Goal: Transaction & Acquisition: Purchase product/service

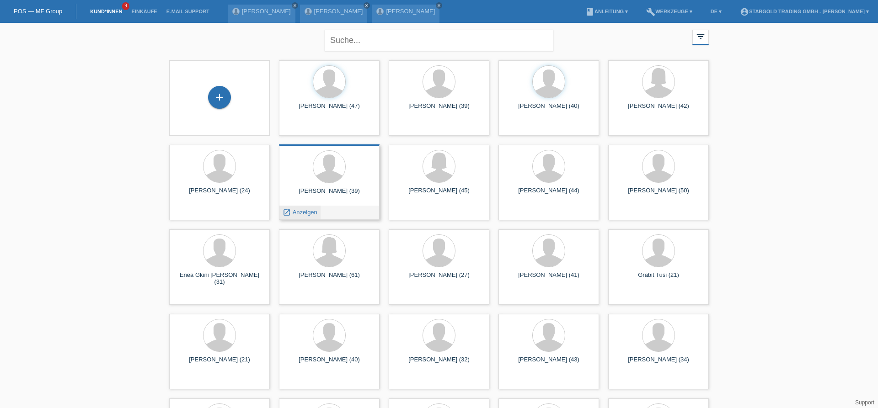
click at [295, 214] on span "Anzeigen" at bounding box center [305, 212] width 25 height 7
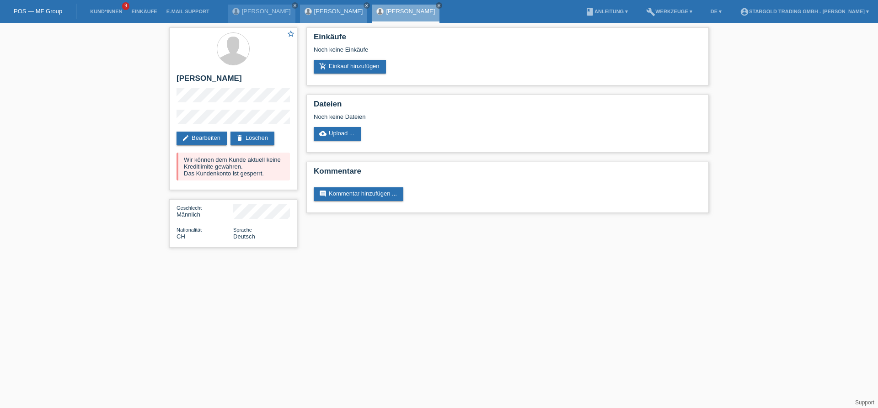
click at [322, 15] on link "[PERSON_NAME]" at bounding box center [338, 11] width 49 height 7
click at [260, 20] on div "David Burch close" at bounding box center [262, 14] width 68 height 18
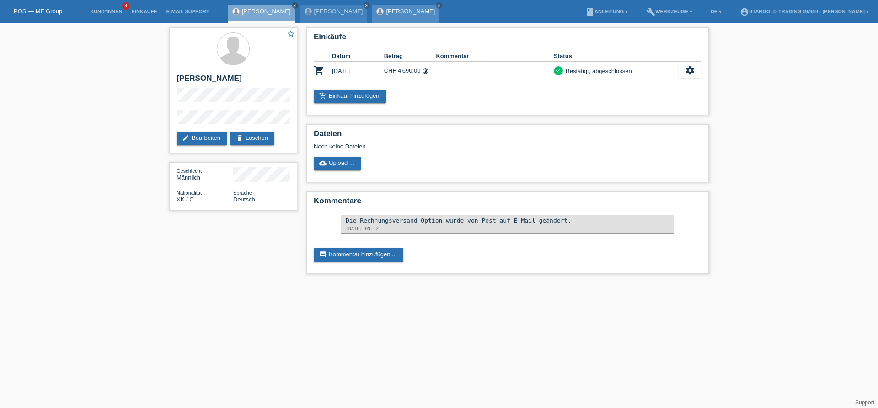
click at [403, 15] on link "[PERSON_NAME]" at bounding box center [410, 11] width 49 height 7
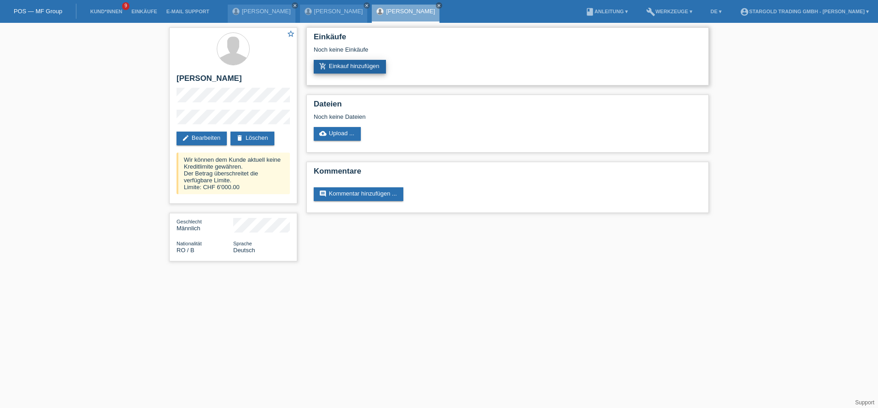
click at [373, 73] on link "add_shopping_cart Einkauf hinzufügen" at bounding box center [350, 67] width 72 height 14
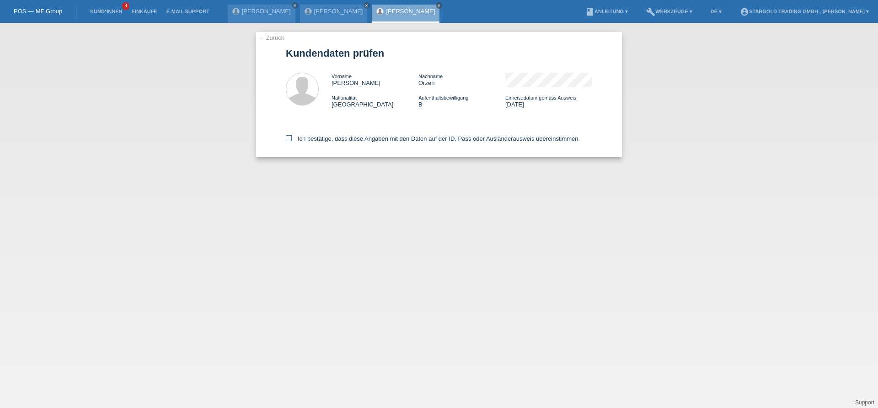
click at [405, 139] on label "Ich bestätige, dass diese Angaben mit den Daten auf der ID, Pass oder Ausländer…" at bounding box center [433, 138] width 294 height 7
click at [292, 139] on input "Ich bestätige, dass diese Angaben mit den Daten auf der ID, Pass oder Ausländer…" at bounding box center [289, 138] width 6 height 6
checkbox input "true"
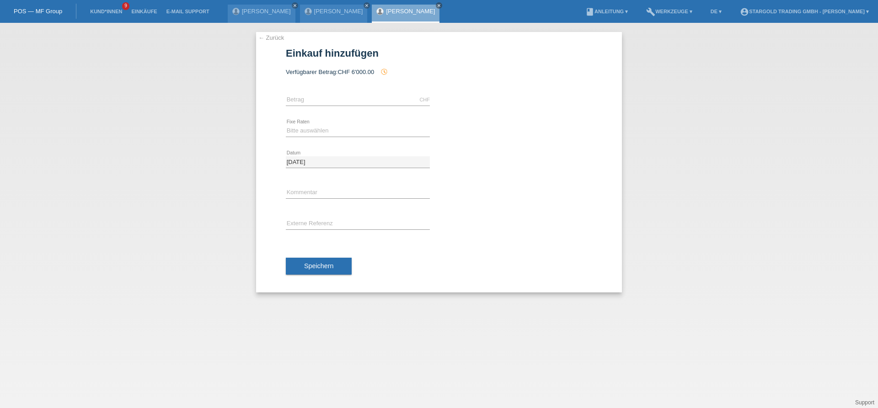
click at [380, 94] on div "CHF error Betrag" at bounding box center [358, 100] width 144 height 31
click at [380, 99] on input "text" at bounding box center [358, 99] width 144 height 11
type input "6000.00"
click at [286, 125] on select "Bitte auswählen 6 Raten 12 Raten 18 Raten 24 Raten 36 Raten 48 Raten" at bounding box center [358, 130] width 144 height 11
select select "497"
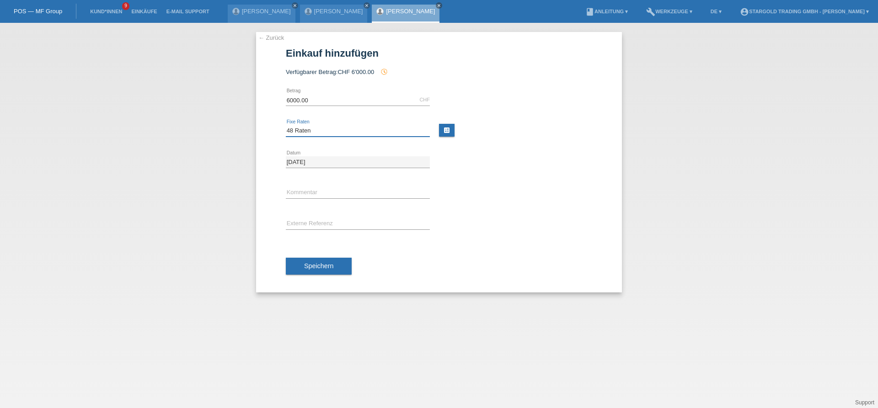
click option "48 Raten" at bounding box center [0, 0] width 0 height 0
click at [312, 257] on div "Speichern" at bounding box center [439, 266] width 306 height 53
click at [315, 263] on button "Speichern" at bounding box center [319, 266] width 66 height 17
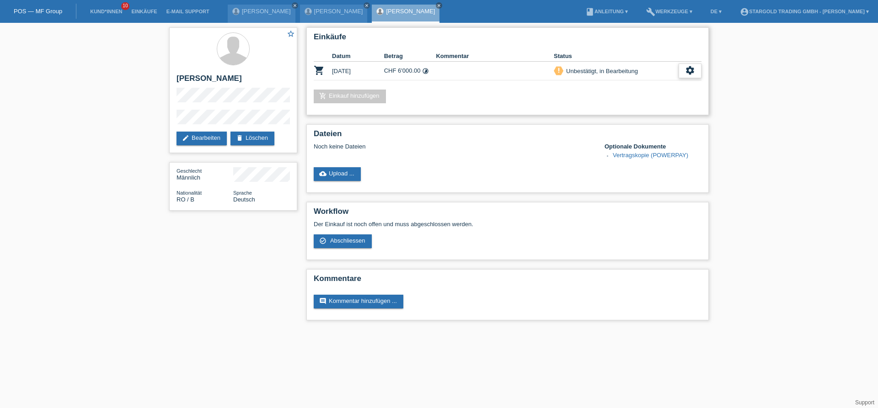
click at [689, 67] on icon "settings" at bounding box center [690, 70] width 10 height 10
click at [637, 115] on div "Einkäufe Datum Betrag Kommentar Status shopping_cart [DATE] CHF 6'000.00 timela…" at bounding box center [507, 71] width 402 height 88
click at [687, 74] on icon "settings" at bounding box center [690, 70] width 10 height 10
click at [615, 114] on span "Abschliessen" at bounding box center [618, 113] width 38 height 11
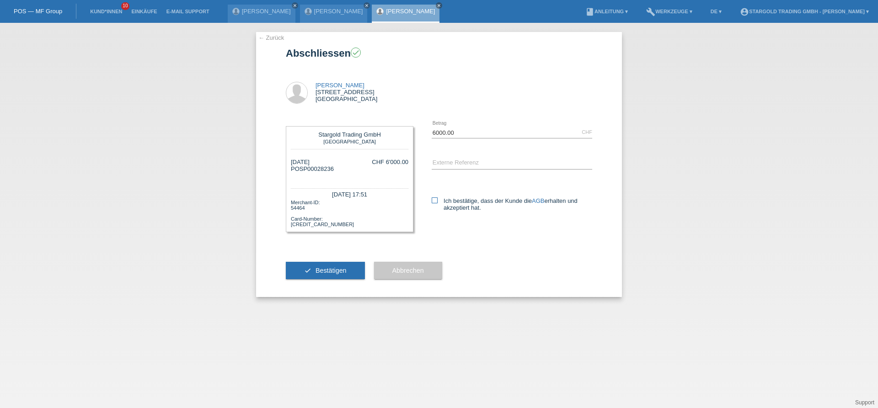
click at [461, 203] on label "Ich bestätige, dass der Kunde die AGB erhalten und akzeptiert hat." at bounding box center [512, 205] width 161 height 14
click at [438, 203] on input "Ich bestätige, dass der Kunde die AGB erhalten und akzeptiert hat." at bounding box center [435, 201] width 6 height 6
checkbox input "true"
click at [320, 274] on span "Bestätigen" at bounding box center [331, 270] width 31 height 7
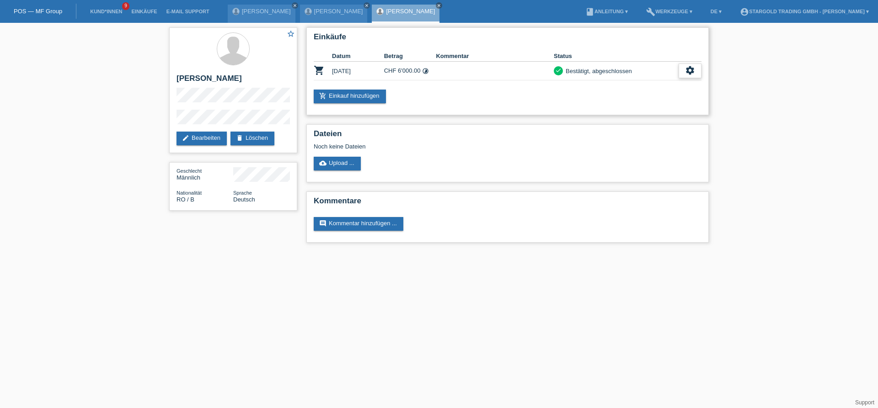
click at [690, 70] on icon "settings" at bounding box center [690, 70] width 10 height 10
click at [645, 116] on span "Vertrag herunterladen" at bounding box center [622, 113] width 60 height 11
drag, startPoint x: 172, startPoint y: 81, endPoint x: 270, endPoint y: 79, distance: 97.4
click at [270, 79] on div "star_border Stefano-Niko Orzen edit Bearbeiten delete Löschen" at bounding box center [233, 90] width 128 height 126
copy h2 "[PERSON_NAME]"
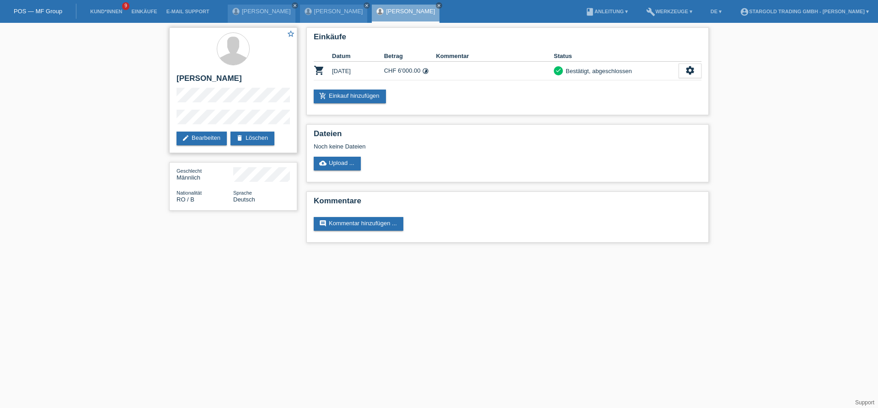
click at [193, 103] on div "star_border Stefano-Niko Orzen edit Bearbeiten delete Löschen" at bounding box center [233, 90] width 128 height 126
click at [178, 81] on div "star_border Stefano-Niko Orzen edit Bearbeiten delete Löschen" at bounding box center [233, 90] width 128 height 126
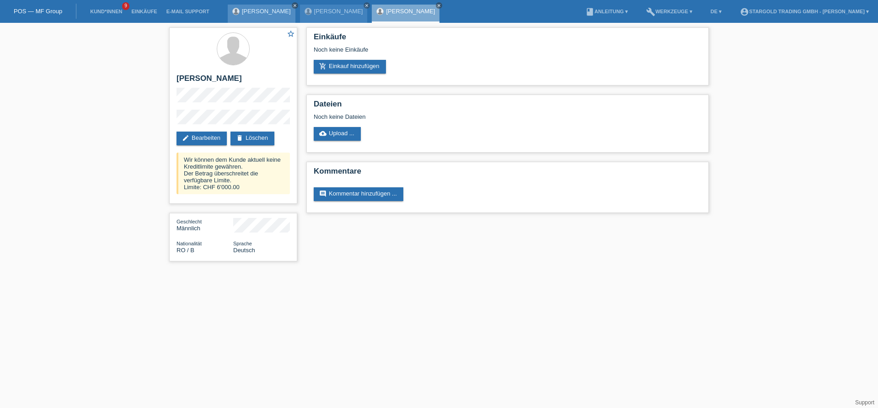
click at [293, 4] on icon "close" at bounding box center [295, 5] width 5 height 5
click at [279, 4] on div "[PERSON_NAME] close [PERSON_NAME] close" at bounding box center [300, 11] width 145 height 23
click at [282, 5] on div "[PERSON_NAME] close" at bounding box center [262, 14] width 68 height 18
click at [283, 5] on div "[PERSON_NAME] close" at bounding box center [262, 14] width 68 height 18
click at [293, 5] on icon "close" at bounding box center [295, 5] width 5 height 5
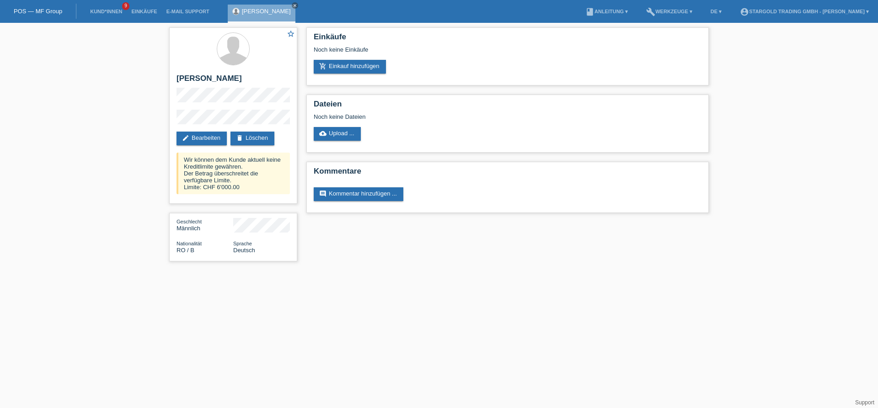
click at [289, 5] on div "Stefano-Niko Orzen close" at bounding box center [262, 14] width 68 height 18
click at [297, 5] on icon "close" at bounding box center [295, 5] width 5 height 5
click at [102, 12] on link "Kund*innen" at bounding box center [106, 11] width 41 height 5
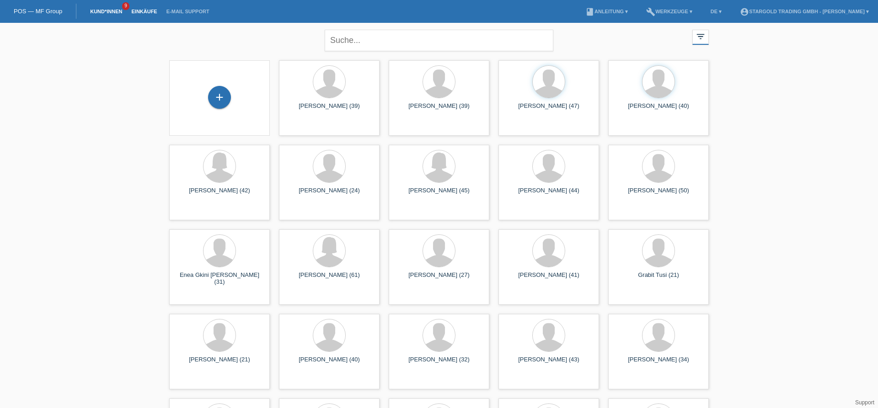
click at [149, 13] on link "Einkäufe" at bounding box center [144, 11] width 35 height 5
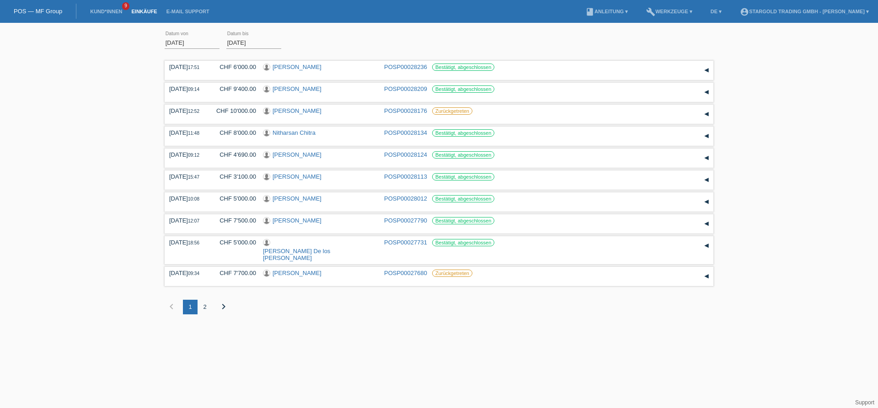
click at [191, 45] on input "01.09.2025" at bounding box center [192, 42] width 55 height 11
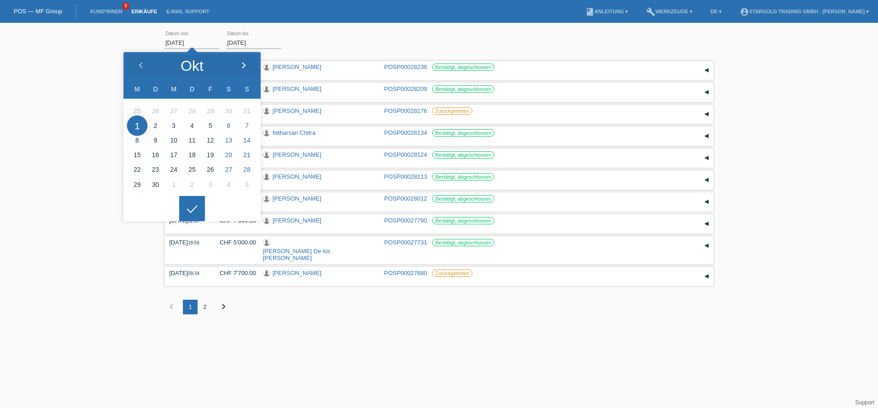
click at [242, 63] on icon at bounding box center [243, 65] width 7 height 7
type input "[DATE]"
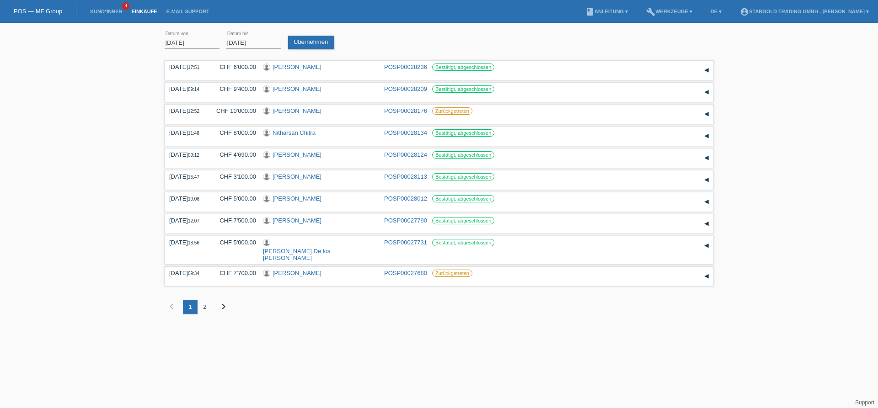
click at [193, 212] on div at bounding box center [192, 202] width 26 height 26
click at [311, 45] on link "Übernehmen" at bounding box center [311, 42] width 46 height 13
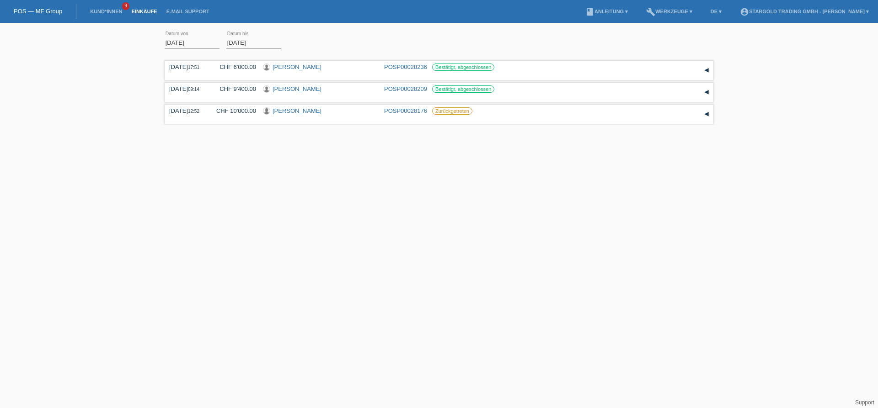
click at [266, 144] on div "02.10.2025 17:51 CHF 6'000.00 Stefano-Niko Orzen POSP00028236 Reservation Datum" at bounding box center [439, 104] width 549 height 91
click at [206, 150] on html "POS — MF Group Kund*innen 9 Einkäufe E-Mail Support menu account_circle" at bounding box center [439, 75] width 878 height 150
click at [145, 10] on link "Einkäufe" at bounding box center [144, 11] width 35 height 5
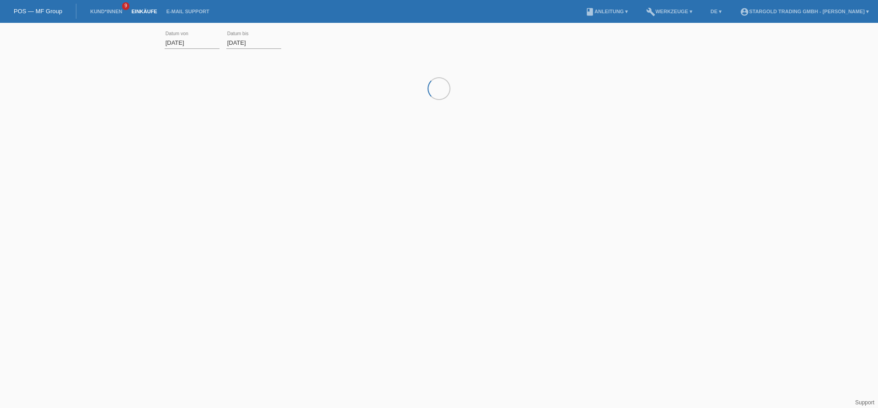
click at [114, 12] on link "Kund*innen" at bounding box center [106, 11] width 41 height 5
click at [141, 11] on link "Einkäufe" at bounding box center [144, 11] width 35 height 5
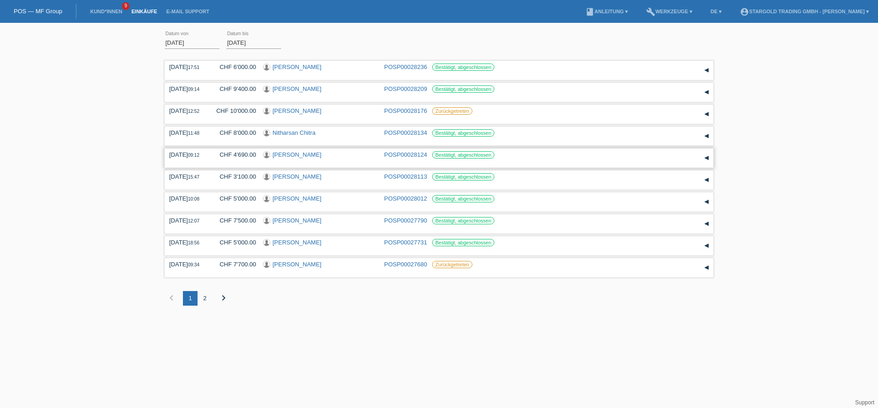
click at [708, 163] on div "▾" at bounding box center [707, 158] width 14 height 14
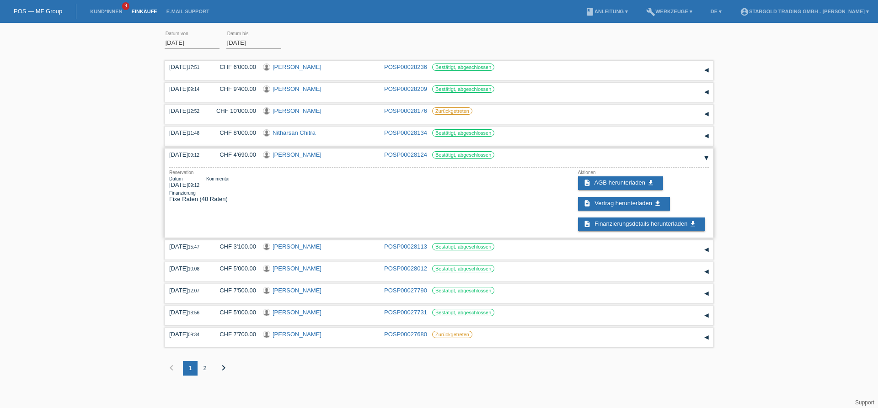
click at [337, 194] on div "Reservation Datum [DATE] 09:12 Kommentar Finanzierung Fixe Raten (48 Raten) Akt…" at bounding box center [439, 200] width 540 height 61
click at [193, 158] on div "[DATE] 09:12" at bounding box center [187, 154] width 37 height 7
click at [97, 175] on div "[DATE] error Datum von [DATE] error Datum bis Übernehmen 17:51 Datum" at bounding box center [439, 208] width 878 height 362
click at [707, 162] on div "▾" at bounding box center [707, 158] width 14 height 14
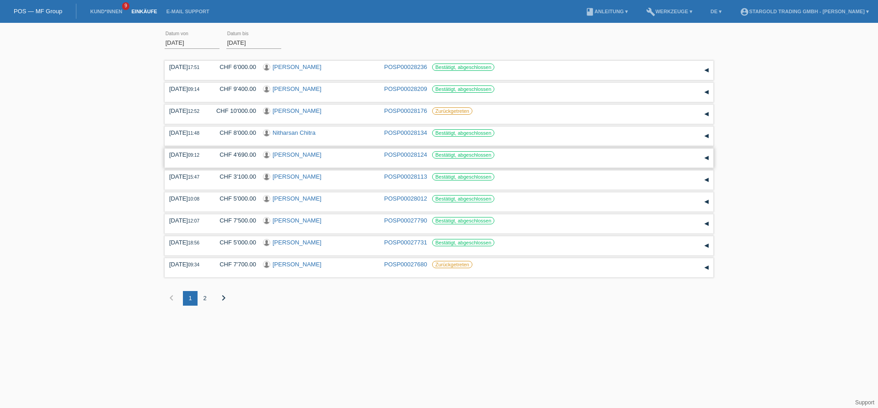
click at [380, 163] on div "[DATE] 09:12 CHF 4'690.00 [PERSON_NAME] POSP00028124 Bestätigt, abgeschlossen" at bounding box center [439, 158] width 540 height 14
click at [580, 162] on div "[DATE] 09:12 CHF 4'690.00 [PERSON_NAME] POSP00028124 Bestätigt, abgeschlossen" at bounding box center [439, 158] width 540 height 14
click at [704, 163] on div "▾" at bounding box center [707, 158] width 14 height 14
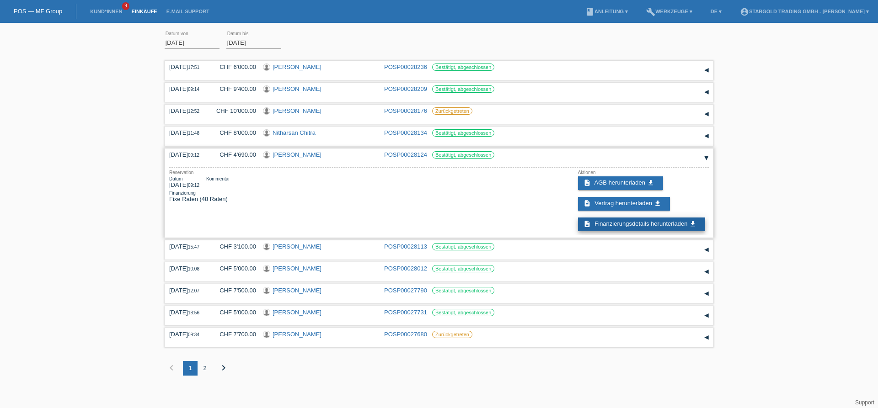
click at [628, 227] on span "Finanzierungsdetails herunterladen" at bounding box center [641, 223] width 93 height 7
click at [706, 161] on div "▾" at bounding box center [707, 158] width 14 height 14
